Goal: Information Seeking & Learning: Learn about a topic

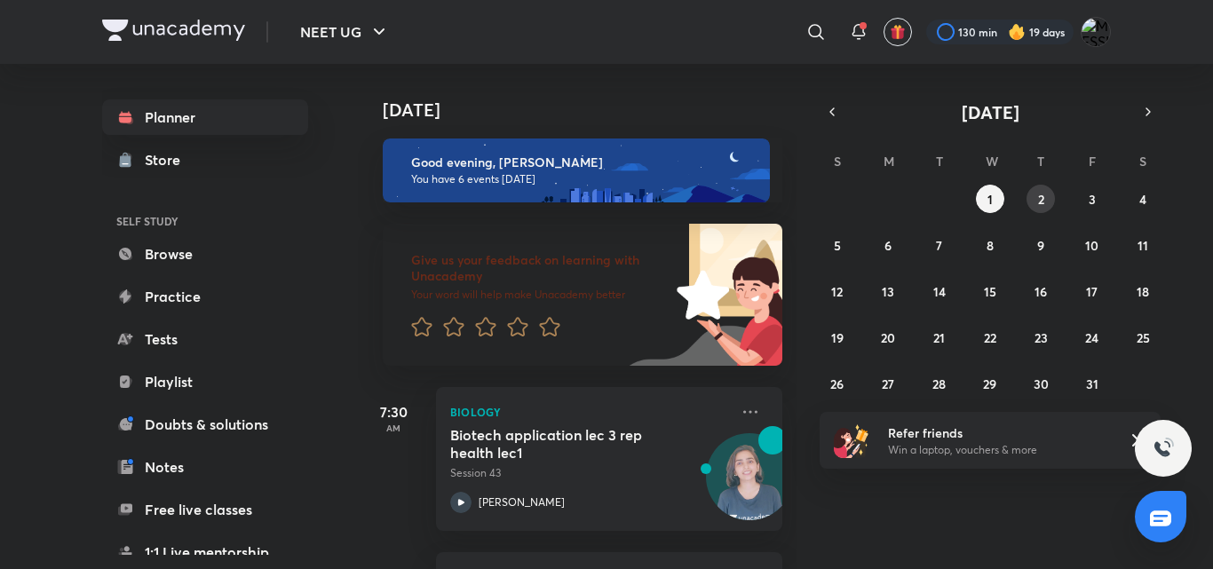
click at [1049, 210] on button "2" at bounding box center [1040, 199] width 28 height 28
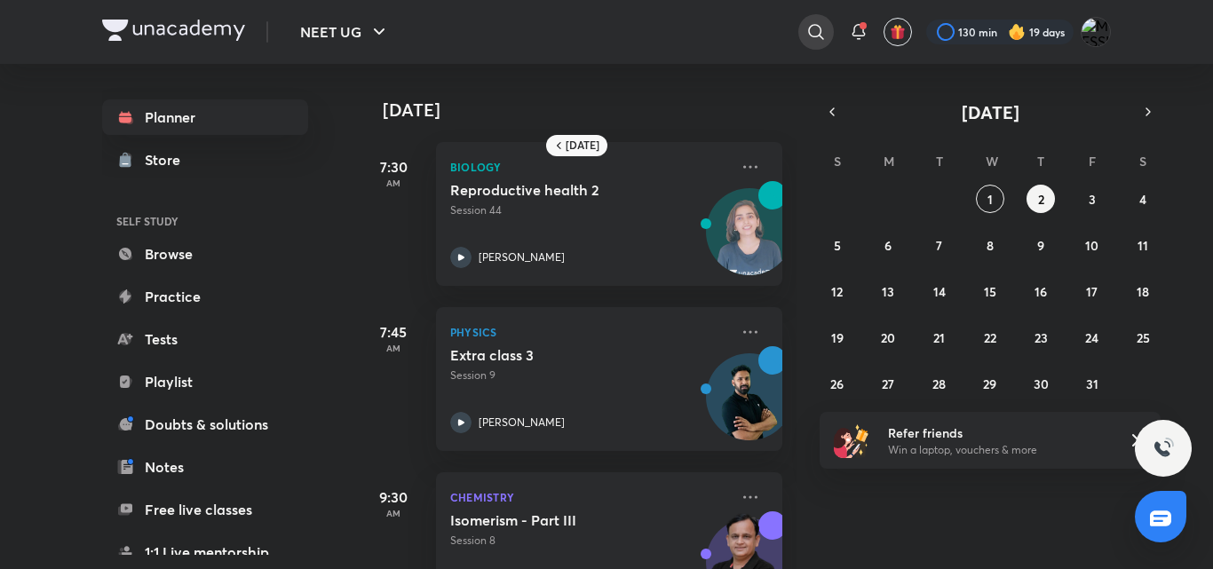
click at [821, 27] on icon at bounding box center [815, 31] width 21 height 21
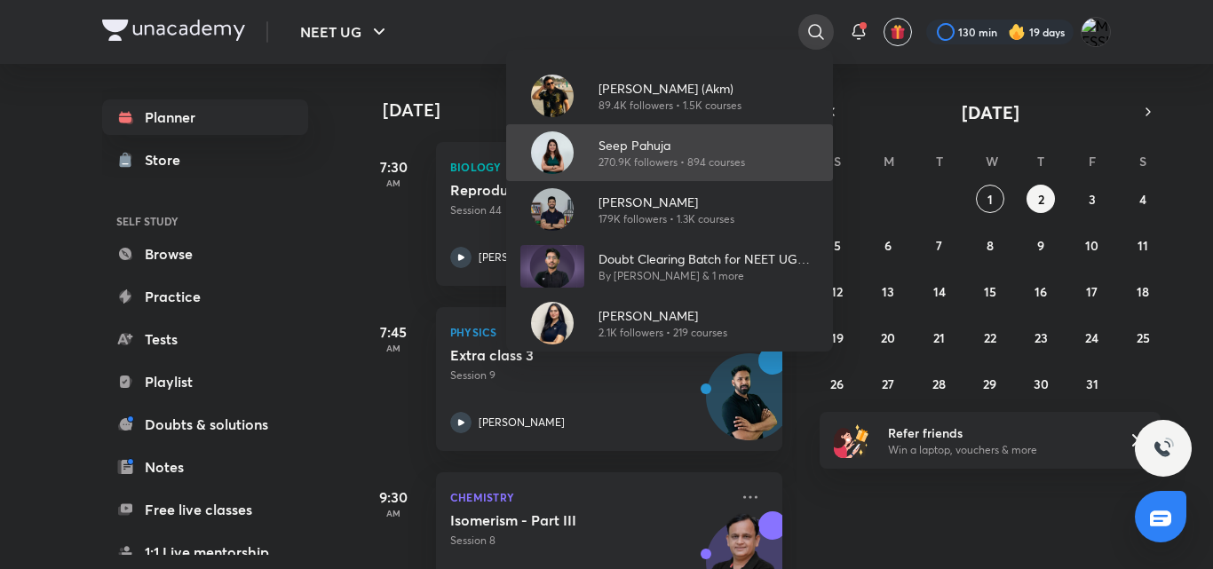
click at [821, 27] on div "[PERSON_NAME] (Akm) 89.4K followers • 1.5K courses Seep Pahuja 270.9K followers…" at bounding box center [606, 284] width 1213 height 569
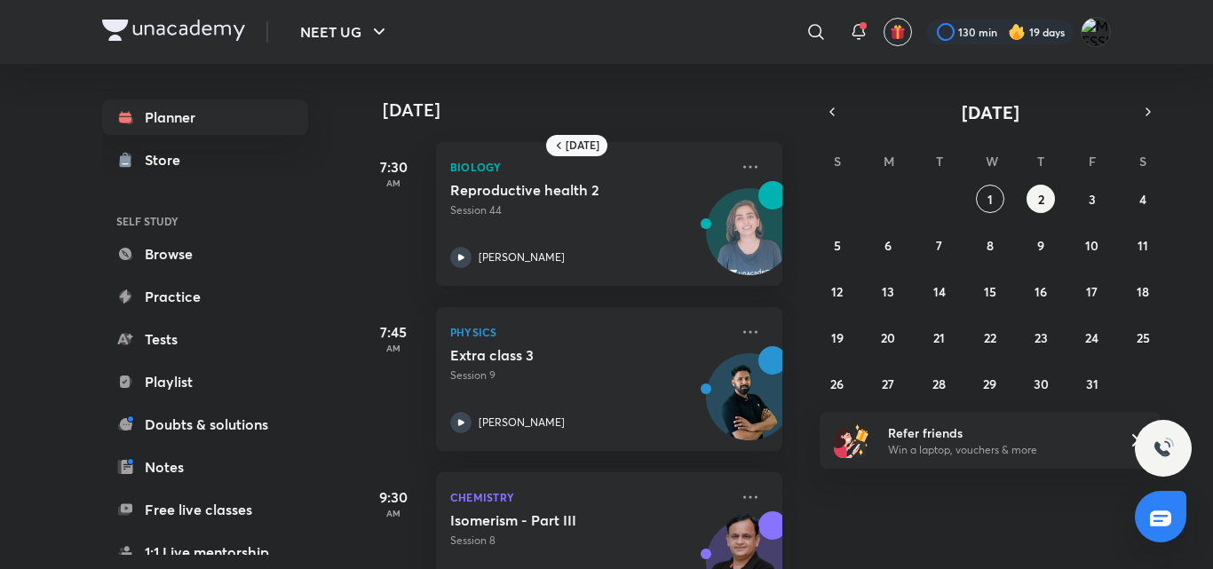
click at [790, 31] on div "​" at bounding box center [670, 32] width 327 height 43
click at [809, 28] on icon at bounding box center [815, 31] width 15 height 15
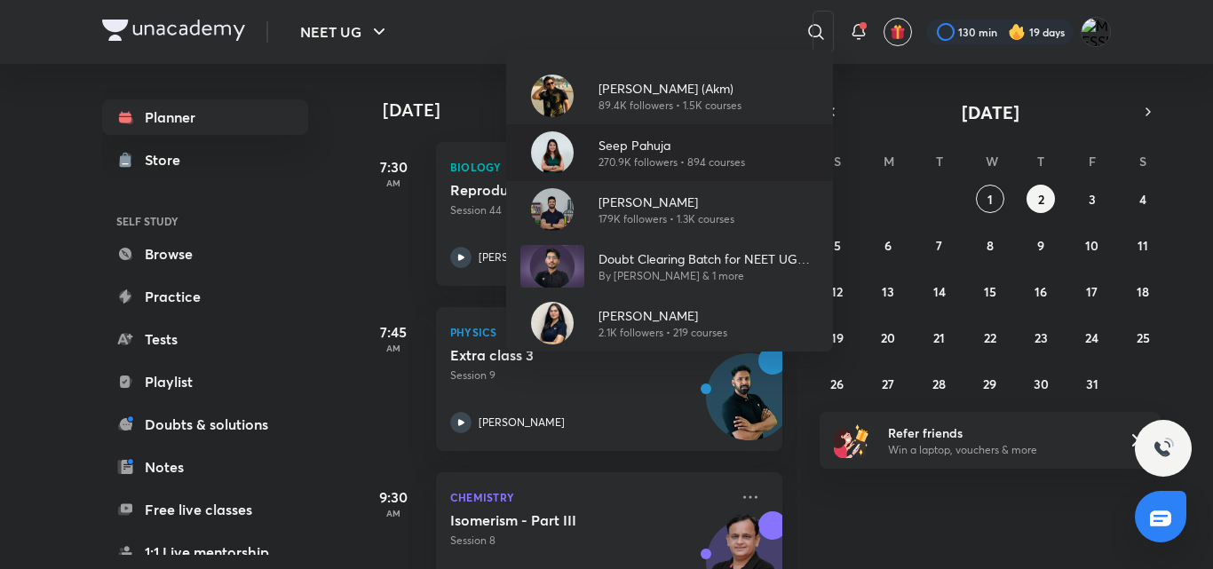
click at [605, 154] on p "270.9K followers • 894 courses" at bounding box center [671, 162] width 146 height 16
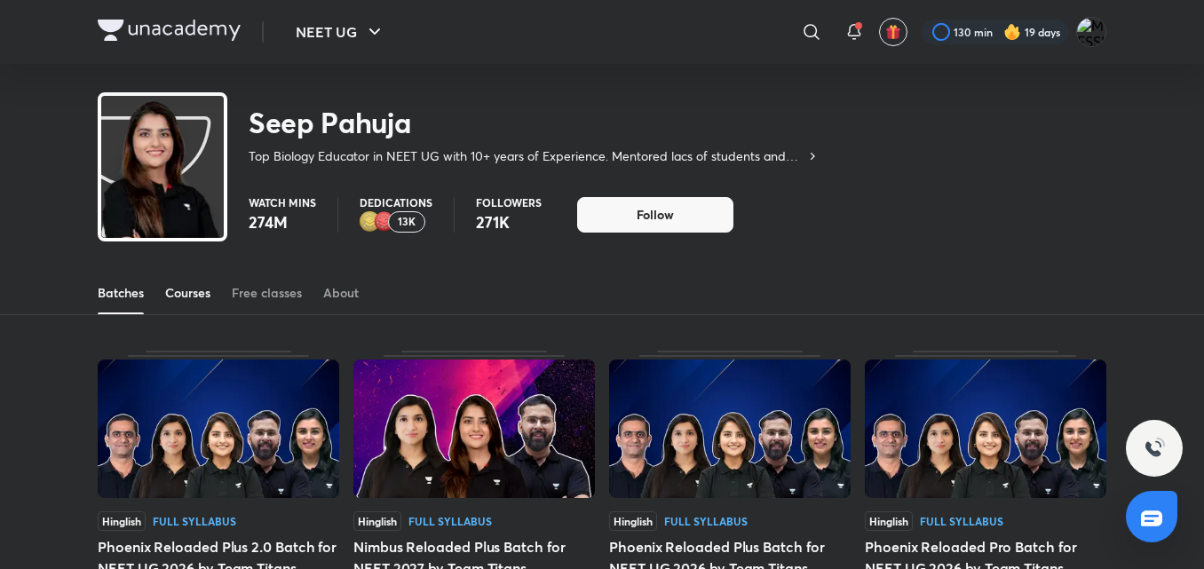
click at [170, 293] on div "Courses" at bounding box center [187, 293] width 45 height 18
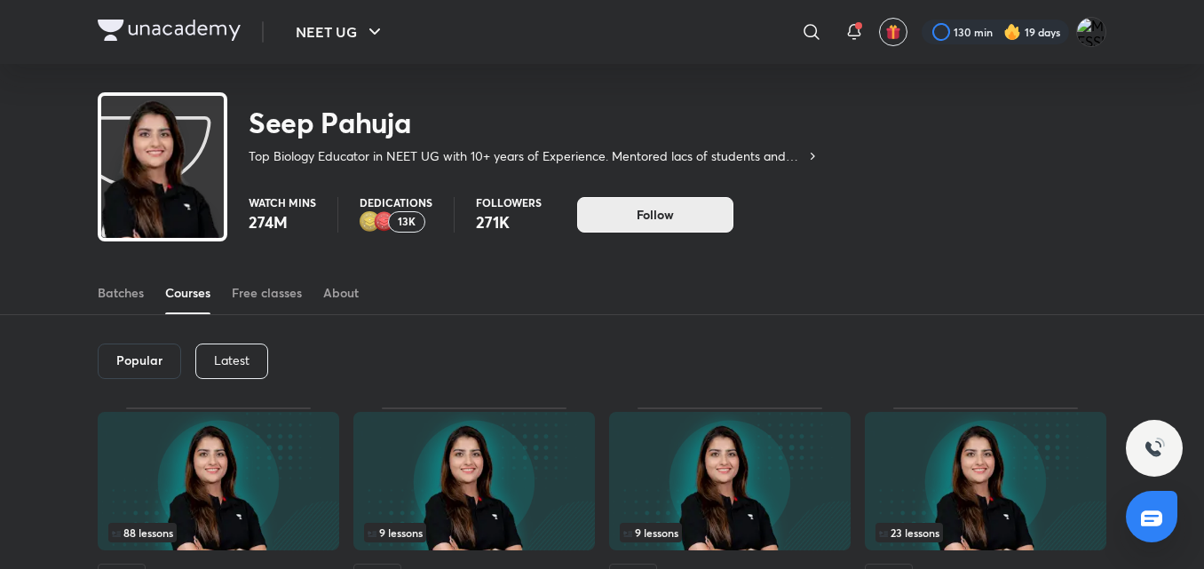
click at [623, 211] on button "Follow" at bounding box center [655, 215] width 156 height 36
click at [236, 357] on p "Latest" at bounding box center [232, 360] width 36 height 14
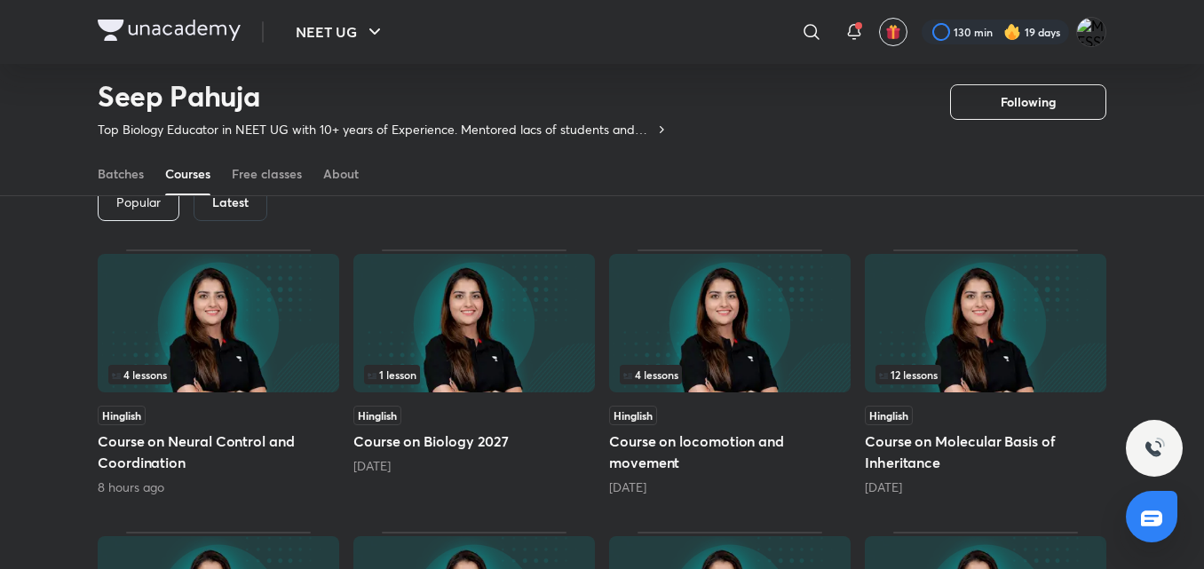
scroll to position [104, 0]
click at [236, 357] on img at bounding box center [218, 324] width 241 height 138
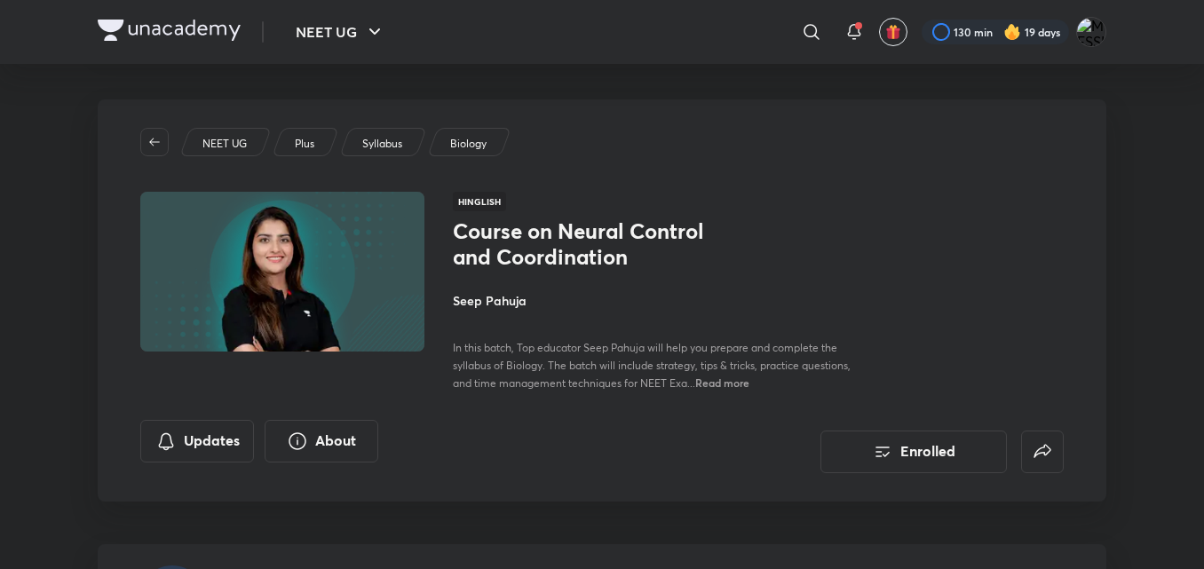
scroll to position [104, 0]
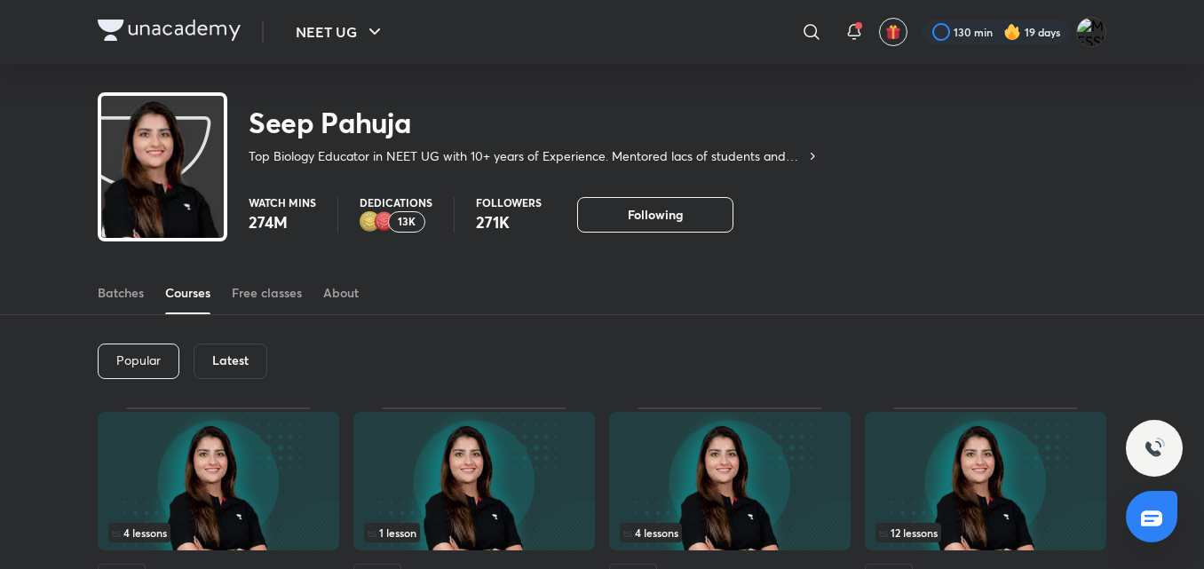
click at [232, 357] on h6 "Latest" at bounding box center [230, 360] width 36 height 14
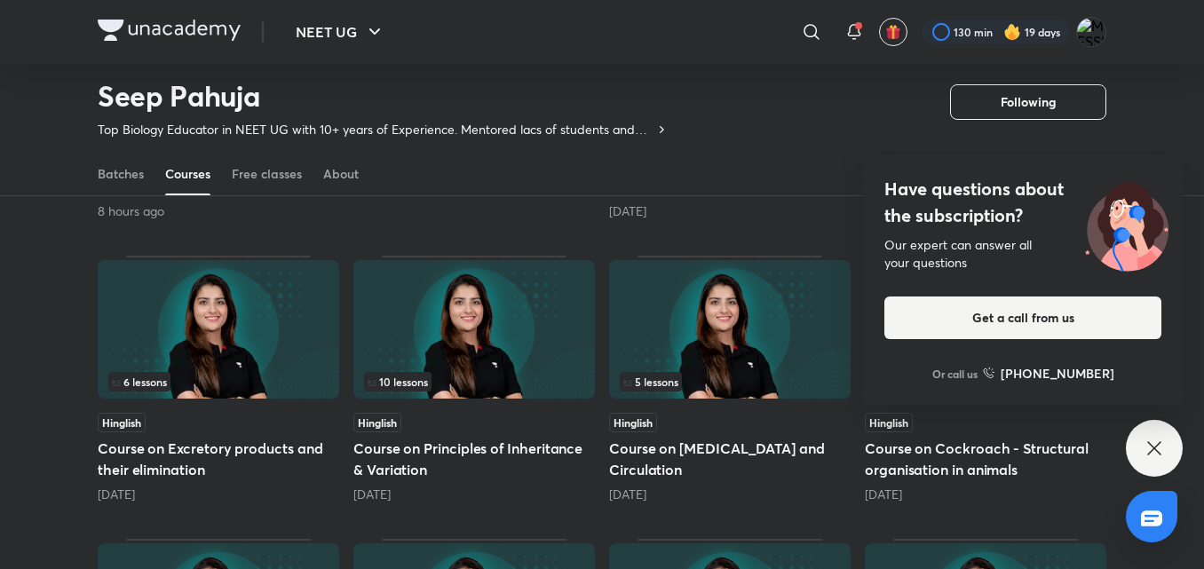
scroll to position [382, 0]
click at [1142, 456] on div "Have questions about the subscription? Our expert can answer all your questions…" at bounding box center [1154, 448] width 57 height 57
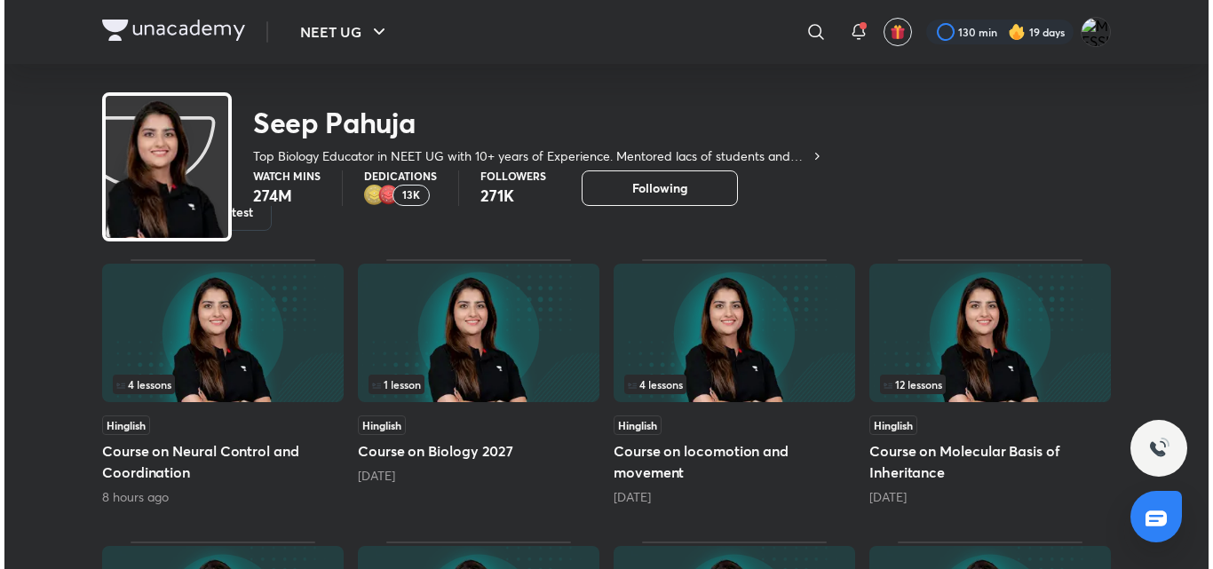
scroll to position [0, 0]
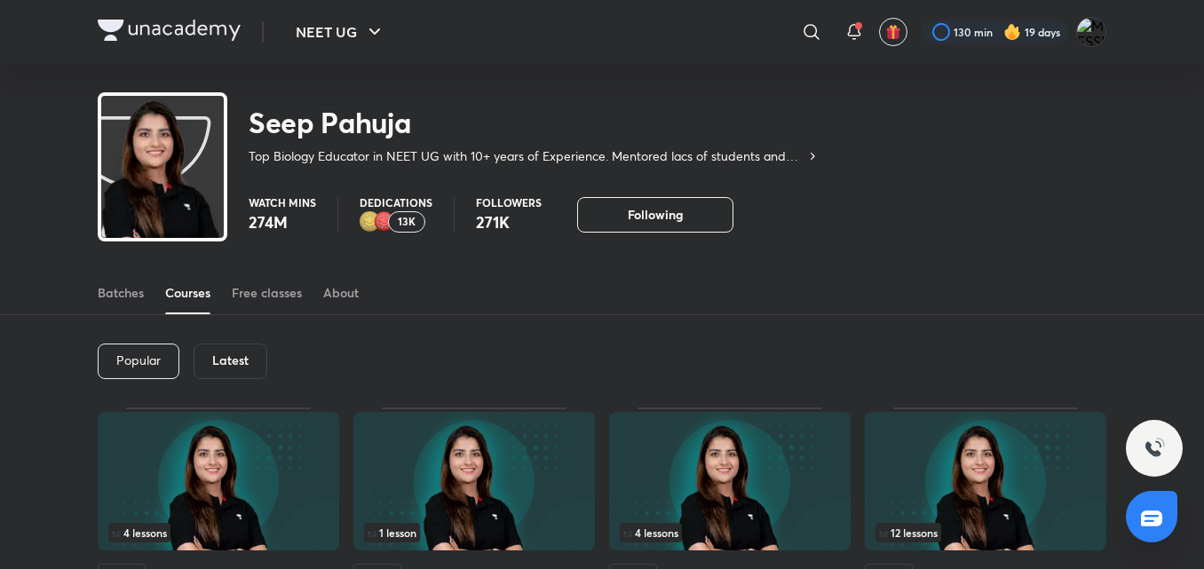
click at [231, 368] on div "Latest" at bounding box center [231, 362] width 74 height 36
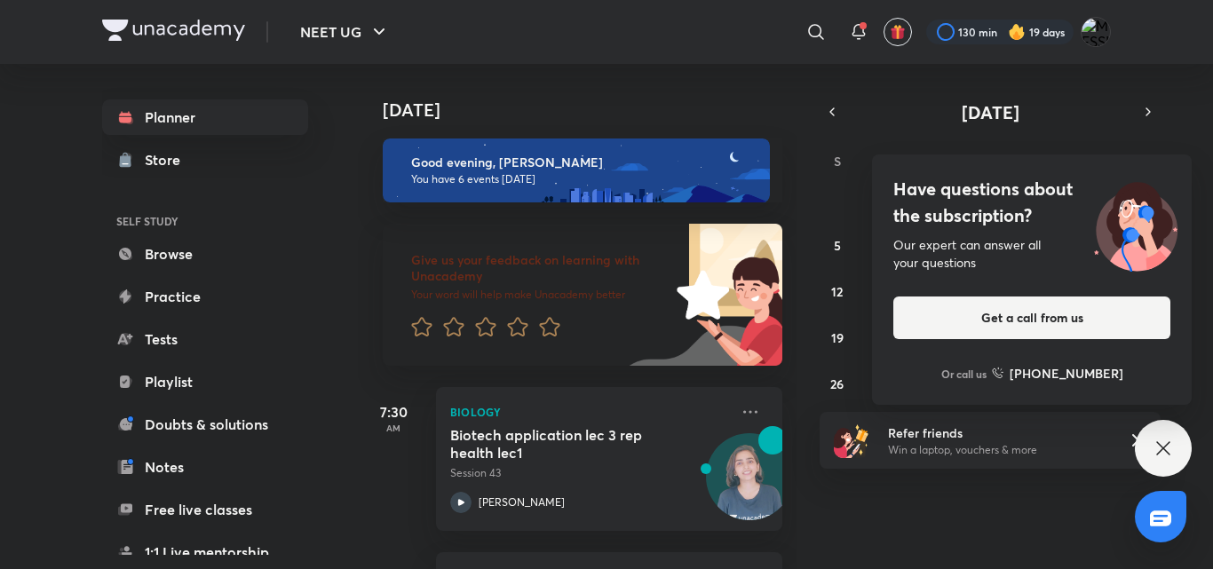
click at [1173, 437] on div "Have questions about the subscription? Our expert can answer all your questions…" at bounding box center [1162, 448] width 57 height 57
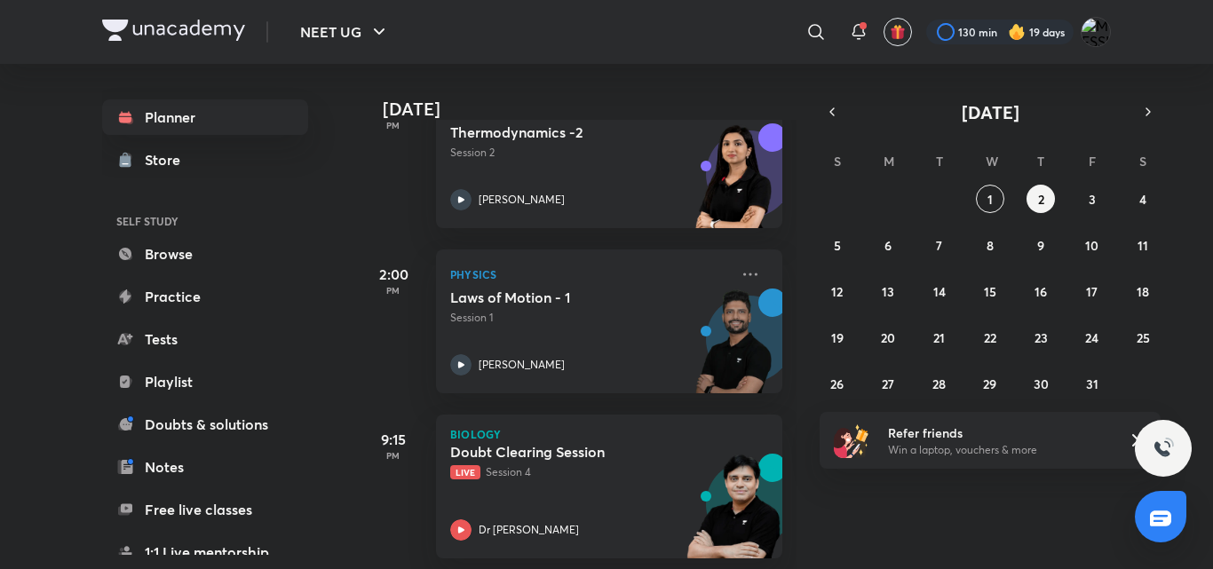
scroll to position [815, 0]
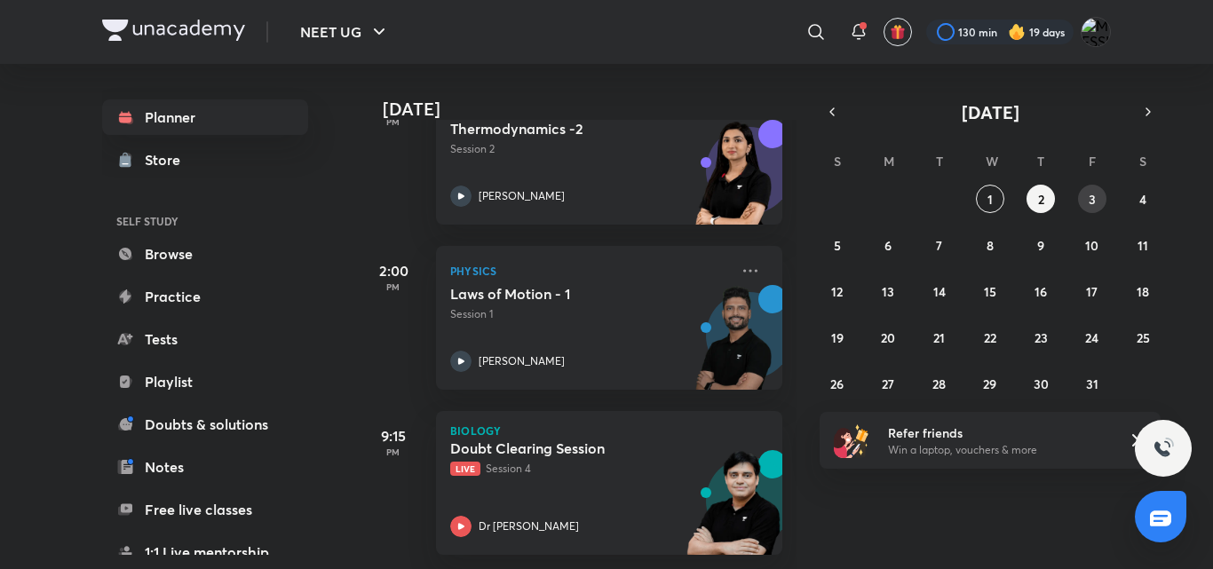
click at [1085, 205] on button "3" at bounding box center [1092, 199] width 28 height 28
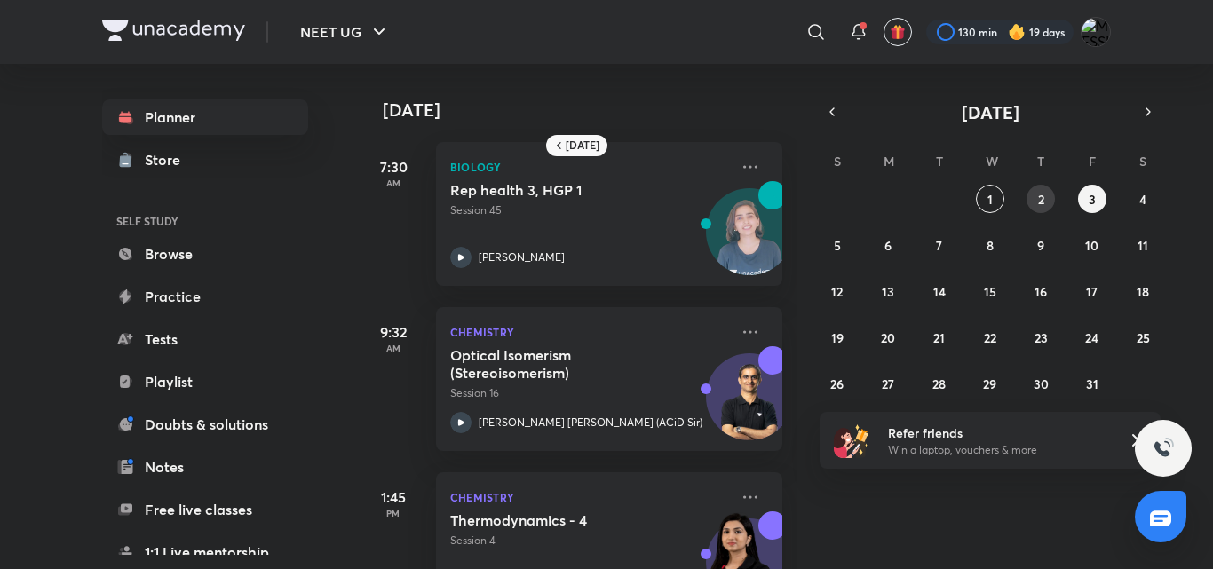
click at [1040, 204] on abbr "2" at bounding box center [1041, 199] width 6 height 17
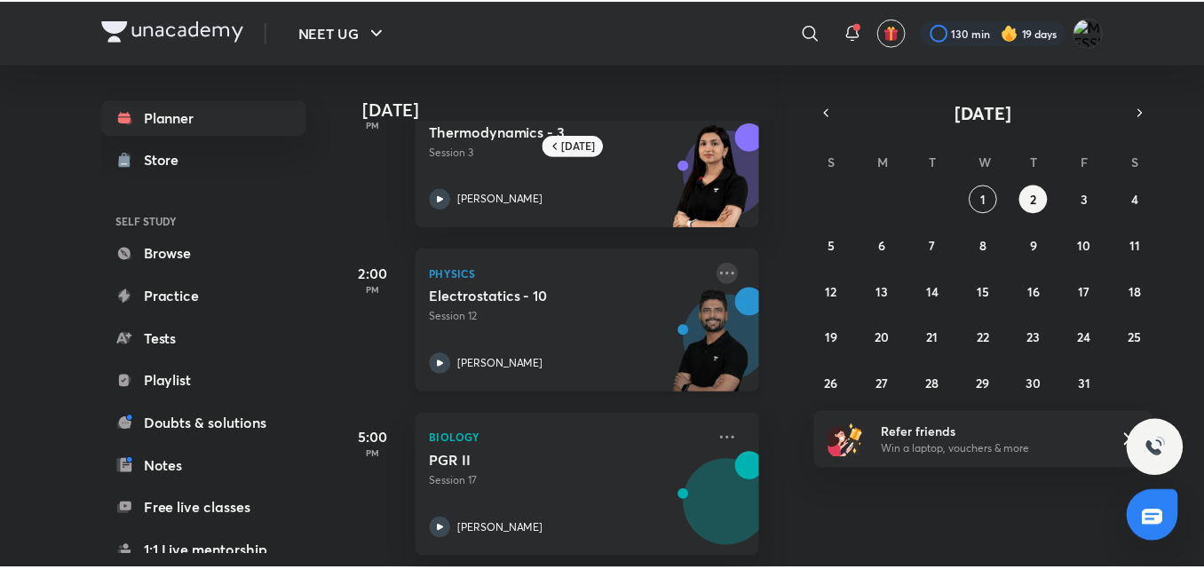
scroll to position [549, 18]
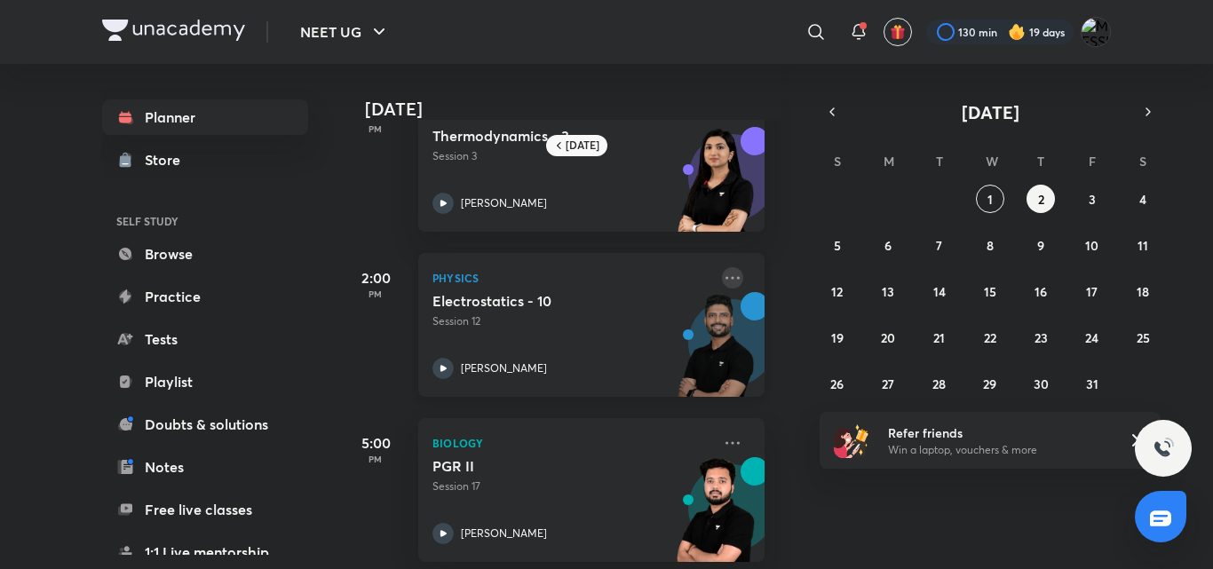
click at [722, 269] on icon at bounding box center [732, 277] width 21 height 21
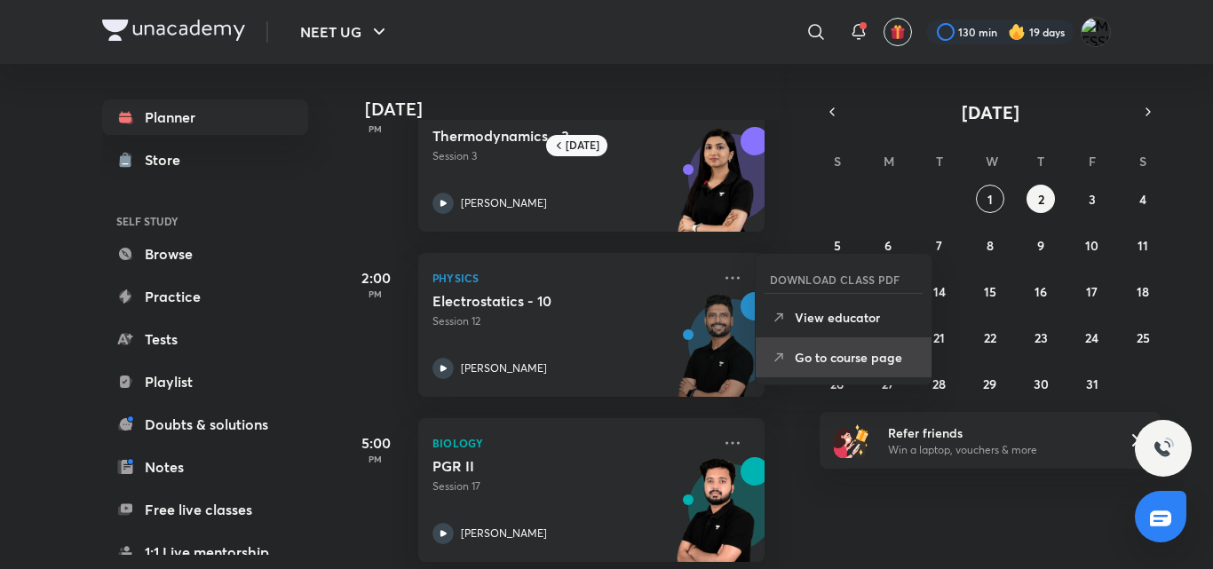
click at [795, 359] on p "Go to course page" at bounding box center [856, 357] width 123 height 19
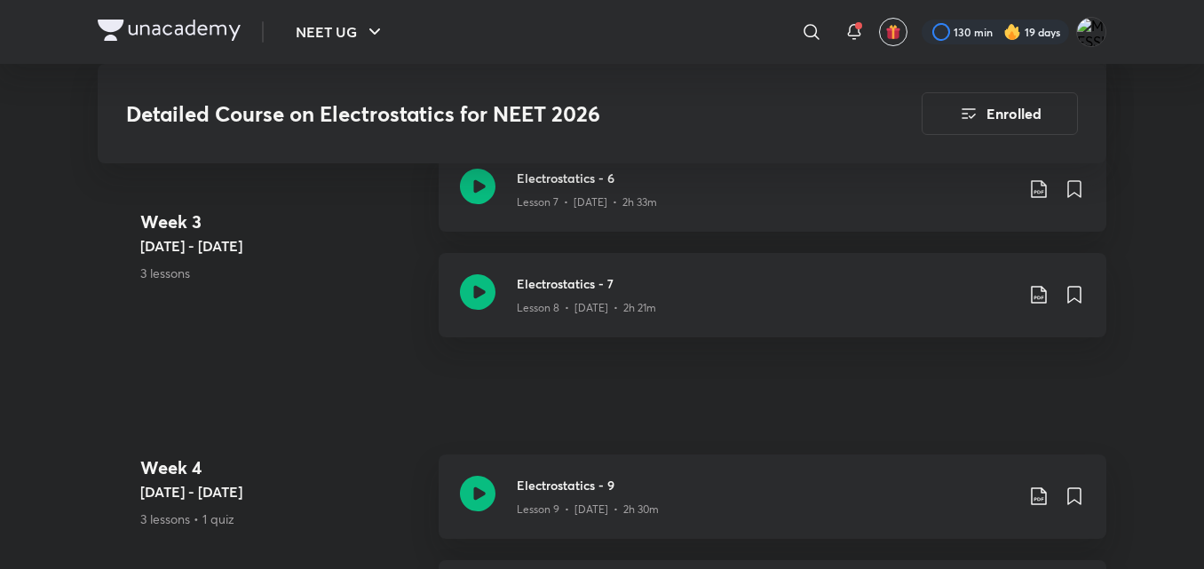
scroll to position [1812, 0]
click at [500, 496] on div "Electrostatics - 9 Lesson 9 • [DATE] • 2h 30m" at bounding box center [773, 495] width 668 height 84
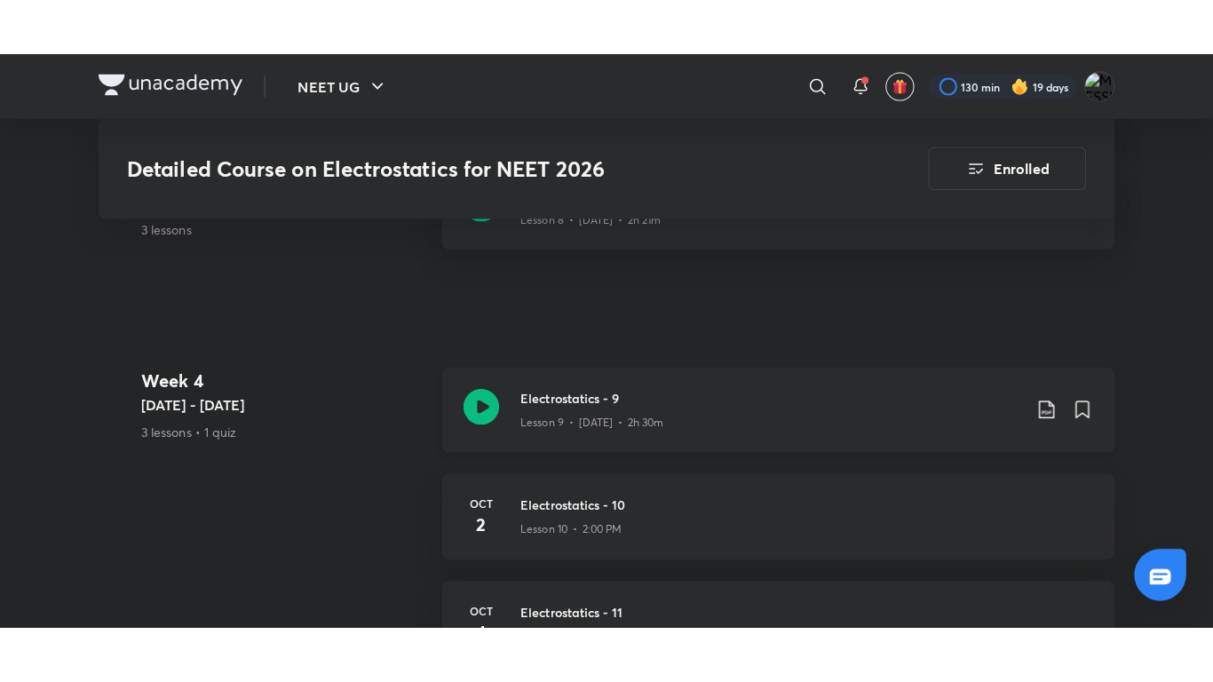
scroll to position [1964, 0]
